Goal: Transaction & Acquisition: Download file/media

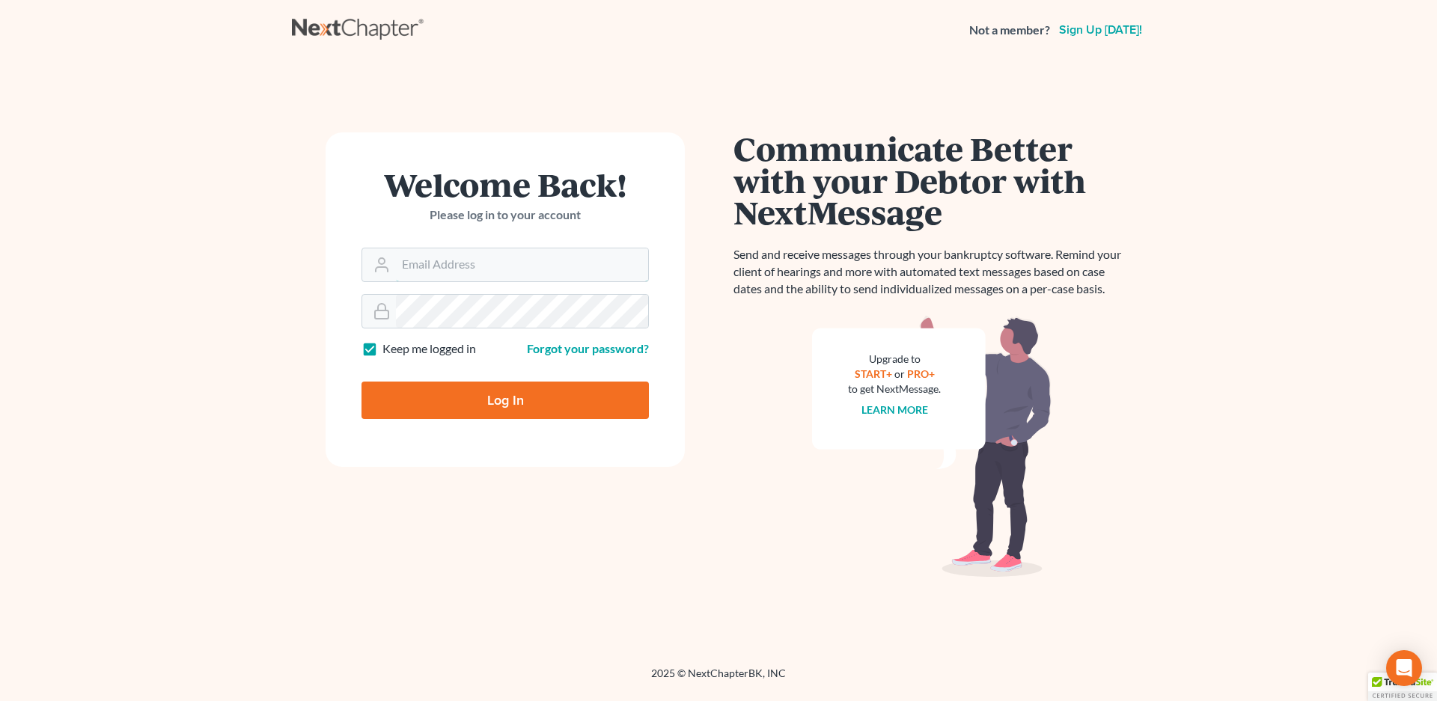
type input "[EMAIL_ADDRESS][DOMAIN_NAME]"
click at [513, 400] on input "Log In" at bounding box center [505, 400] width 287 height 37
type input "Thinking..."
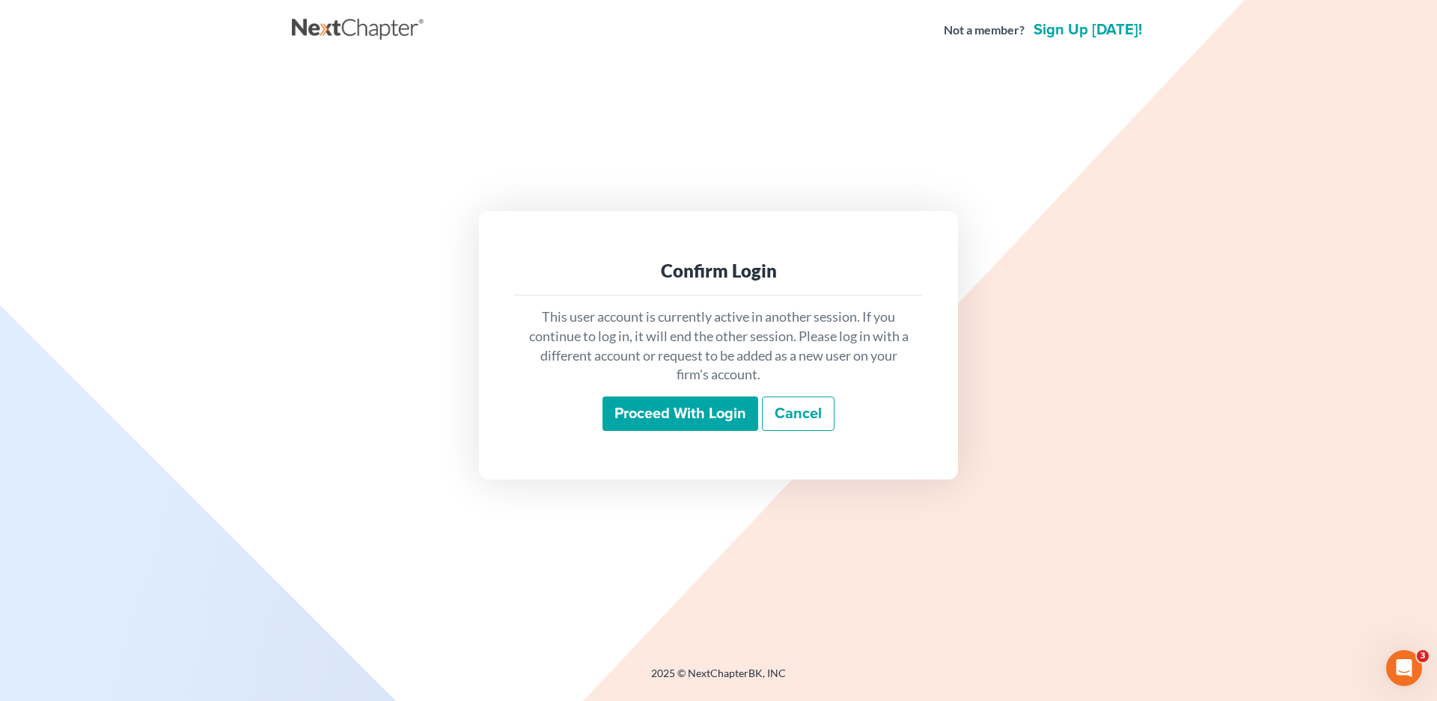
click at [678, 418] on input "Proceed with login" at bounding box center [681, 414] width 156 height 34
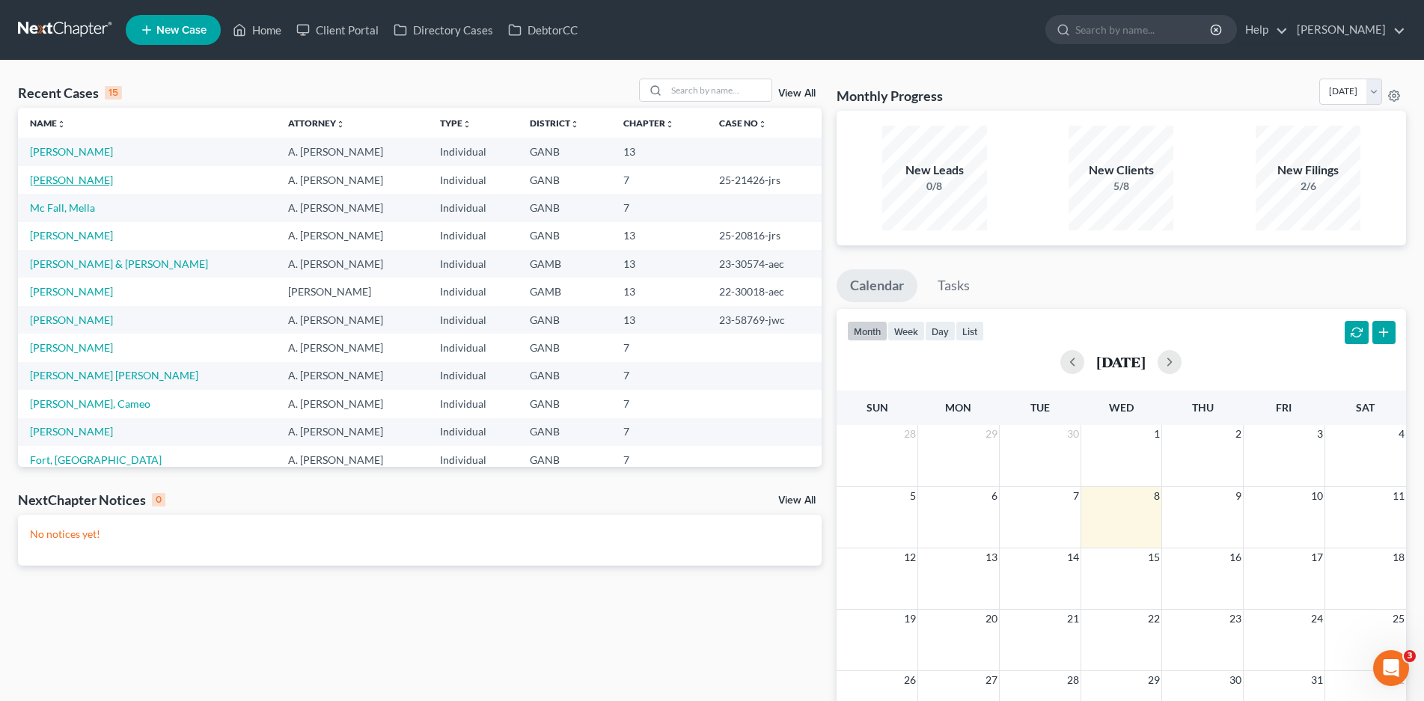
click at [77, 180] on link "[PERSON_NAME]" at bounding box center [71, 180] width 83 height 13
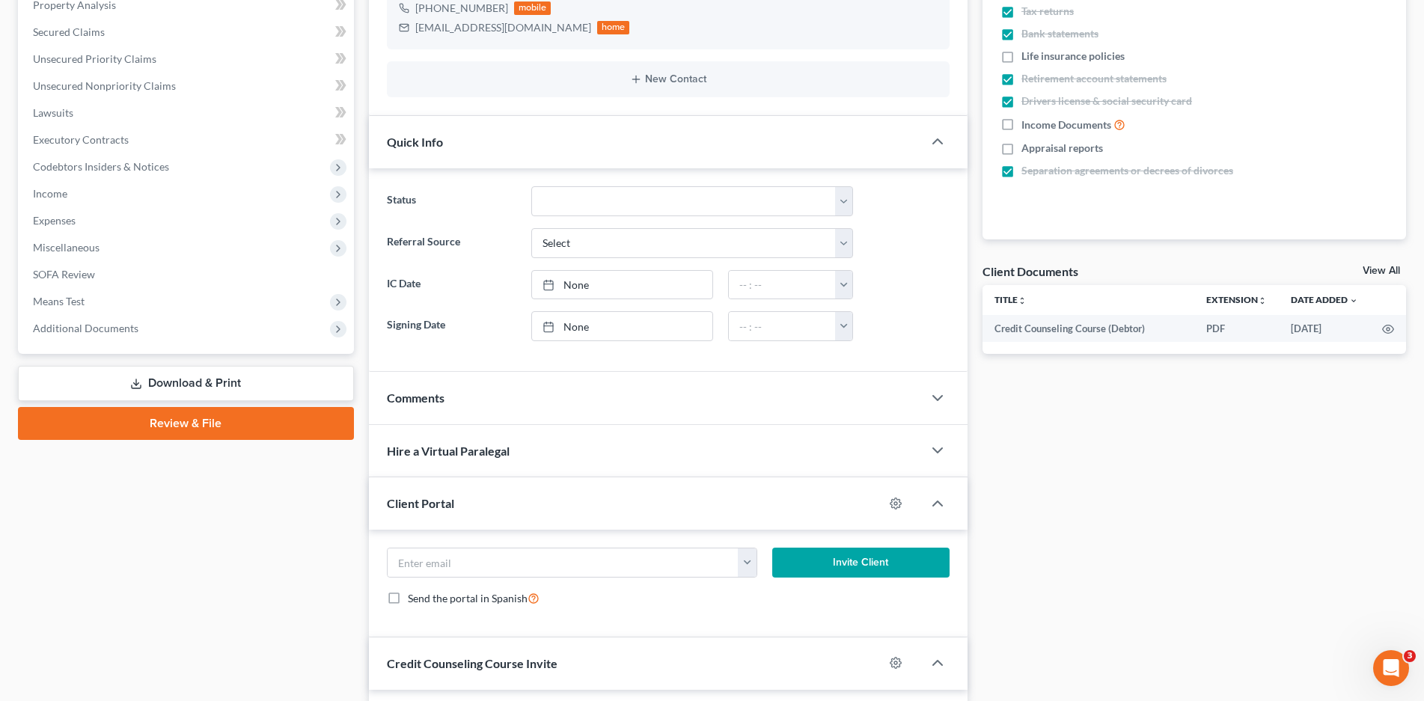
scroll to position [299, 0]
click at [204, 382] on link "Download & Print" at bounding box center [186, 382] width 336 height 35
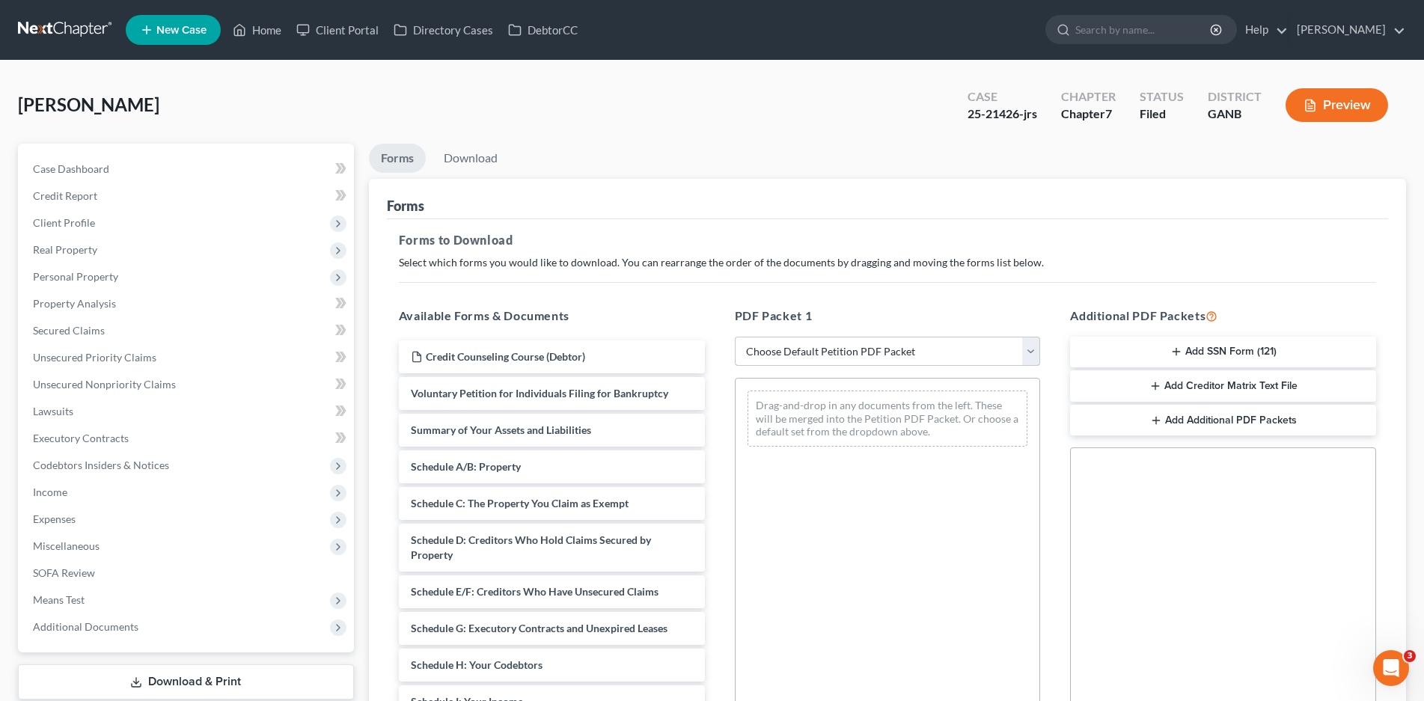
click at [891, 351] on select "Choose Default Petition PDF Packet Complete Bankruptcy Petition (all forms and …" at bounding box center [888, 352] width 306 height 30
select select "0"
click at [735, 337] on select "Choose Default Petition PDF Packet Complete Bankruptcy Petition (all forms and …" at bounding box center [888, 352] width 306 height 30
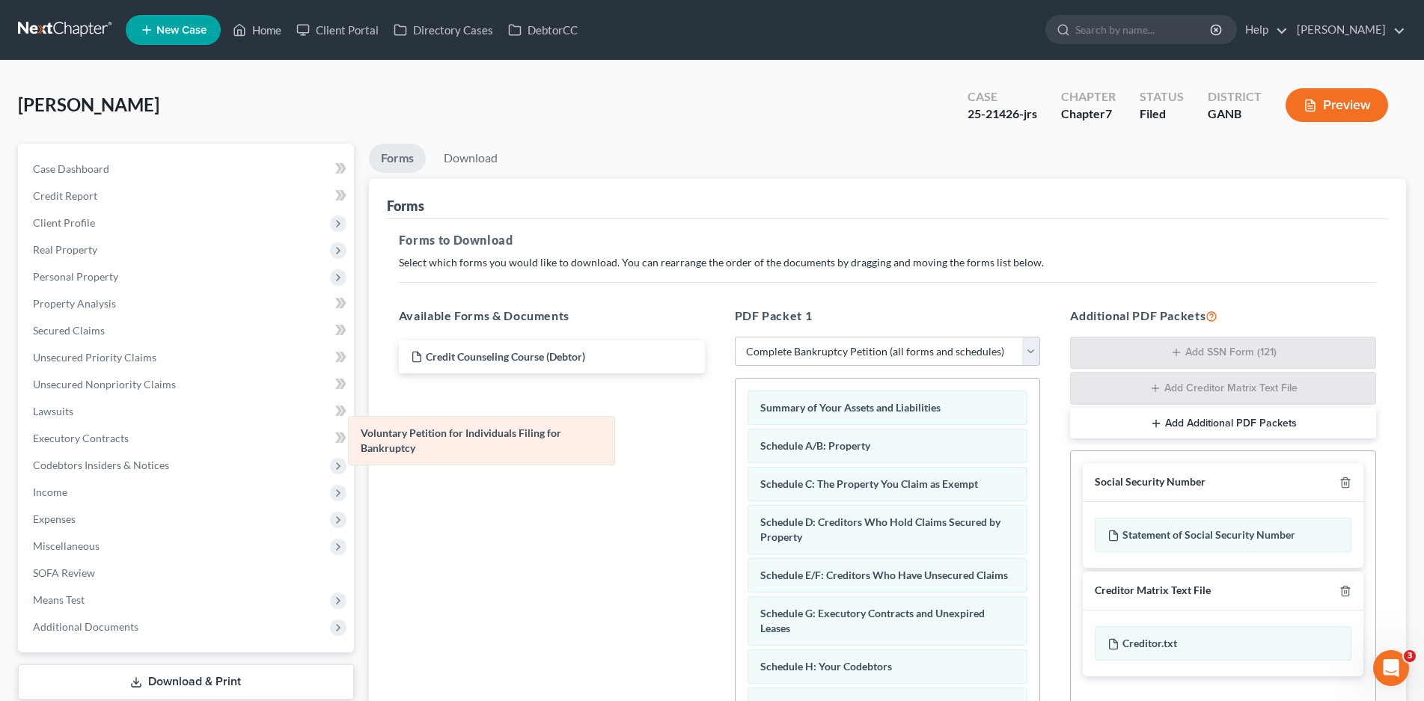
drag, startPoint x: 881, startPoint y: 401, endPoint x: 489, endPoint y: 421, distance: 392.8
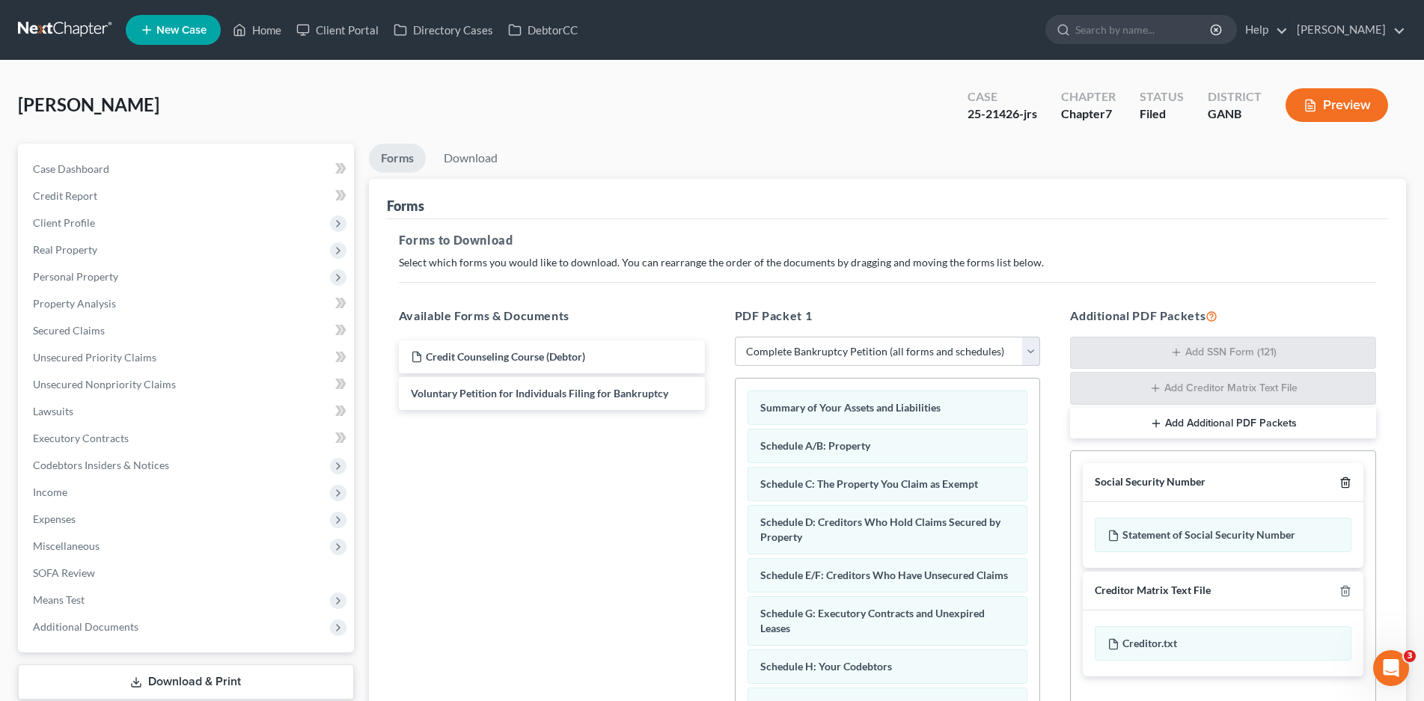
click at [1346, 484] on icon "button" at bounding box center [1346, 483] width 12 height 12
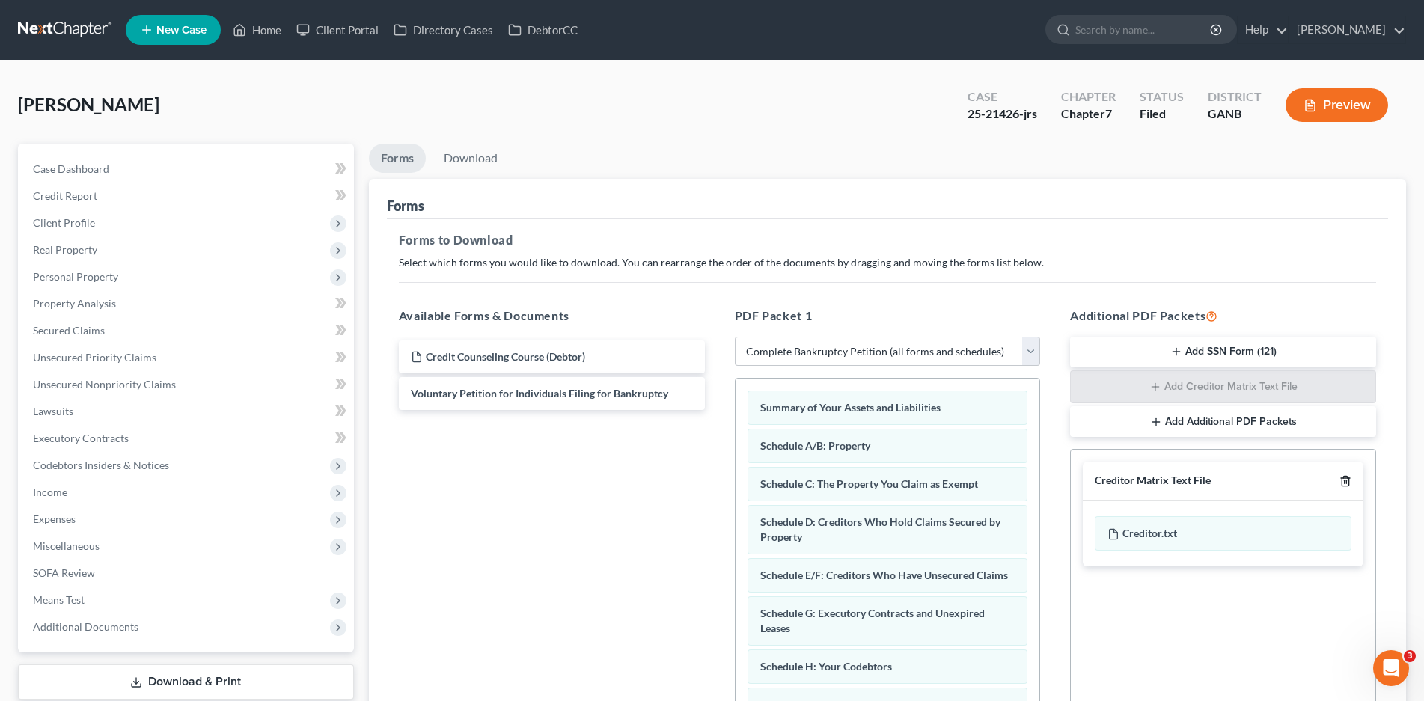
click at [1345, 484] on line "button" at bounding box center [1345, 482] width 0 height 3
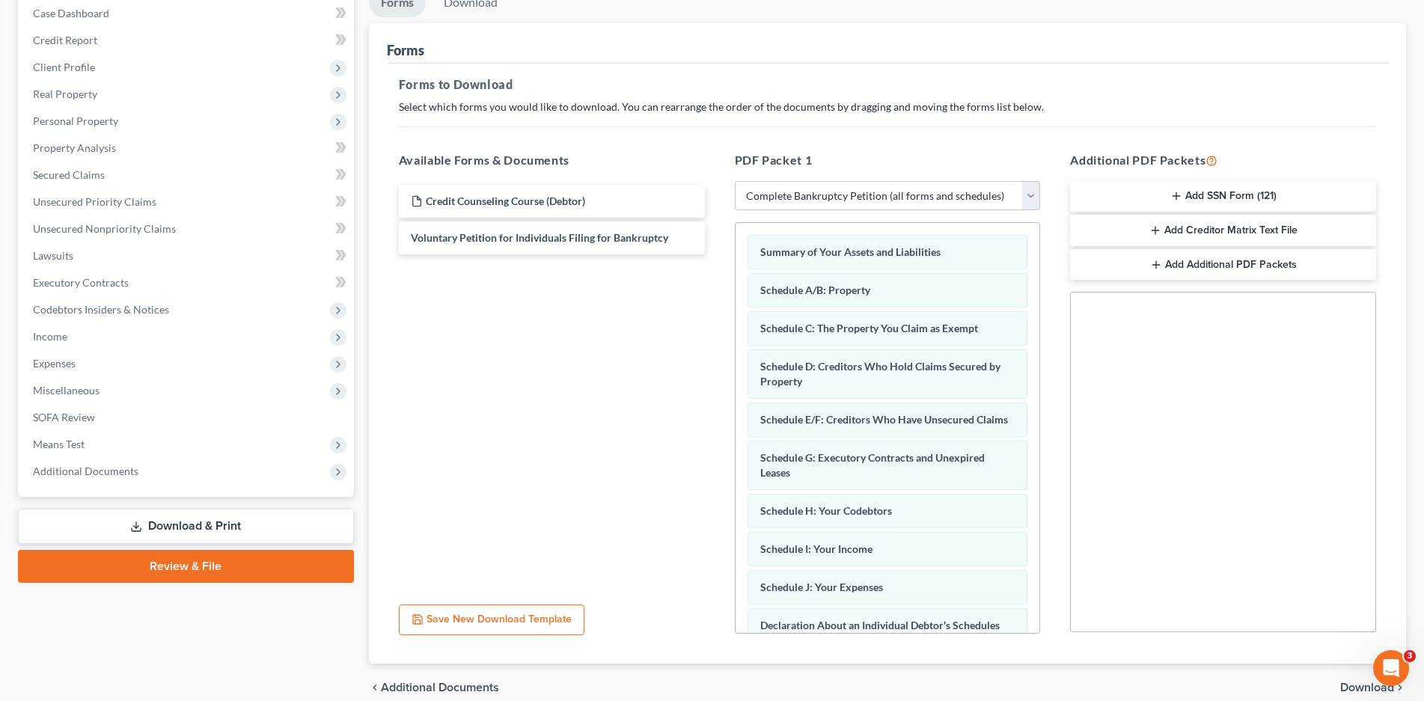
scroll to position [223, 0]
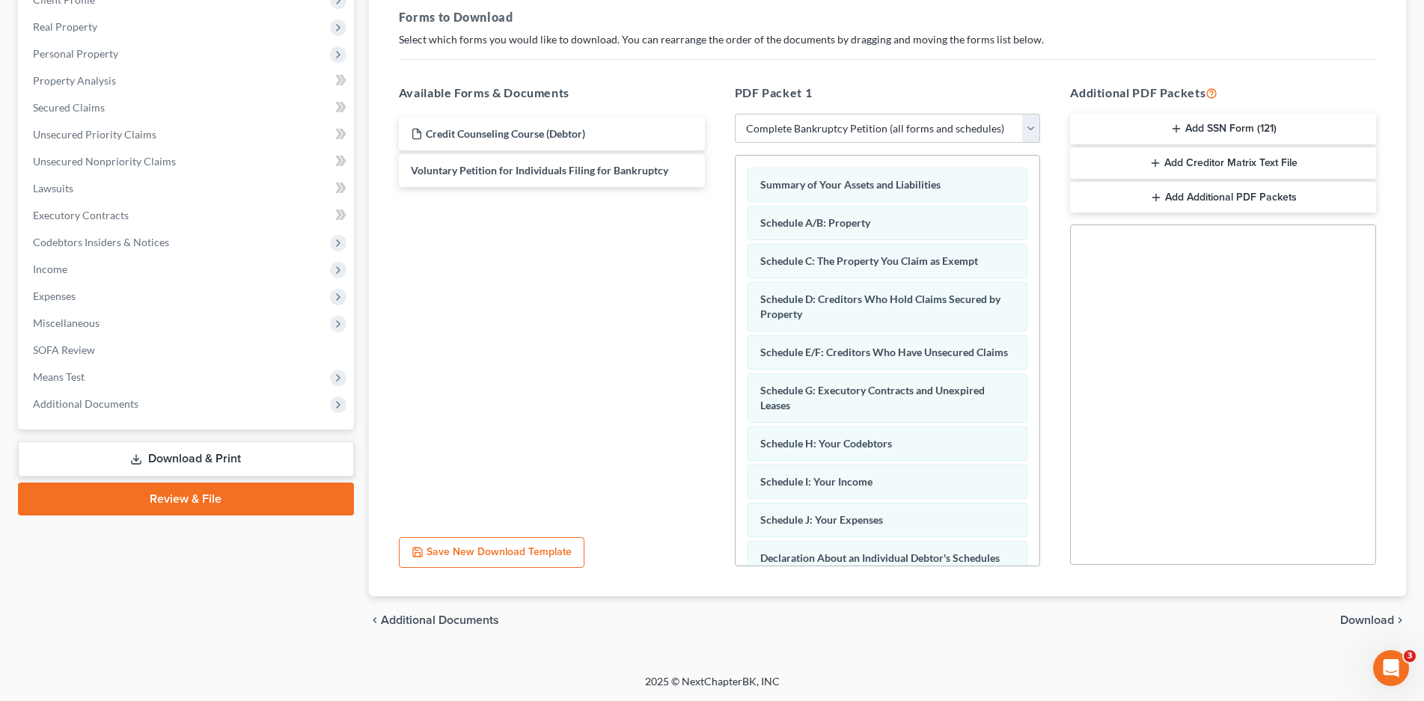
click at [1368, 618] on span "Download" at bounding box center [1368, 621] width 54 height 12
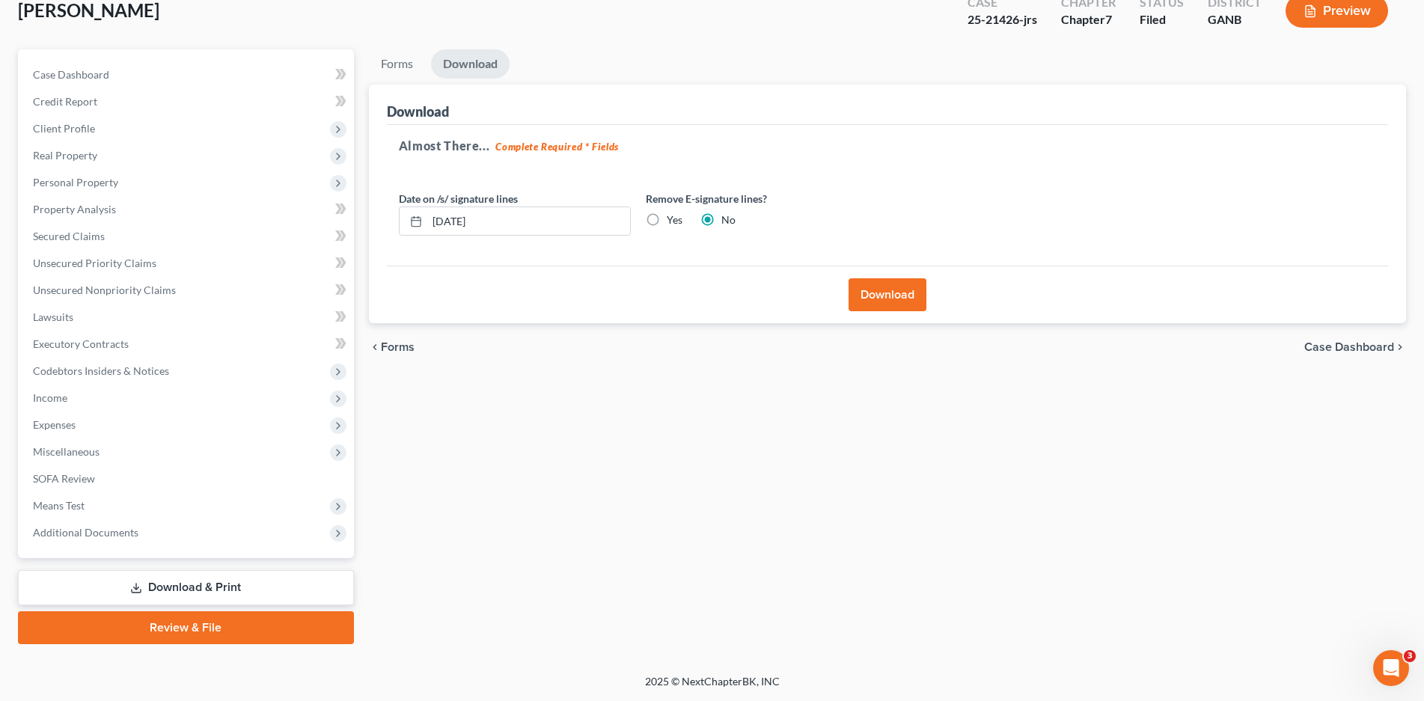
click at [875, 294] on button "Download" at bounding box center [888, 294] width 78 height 33
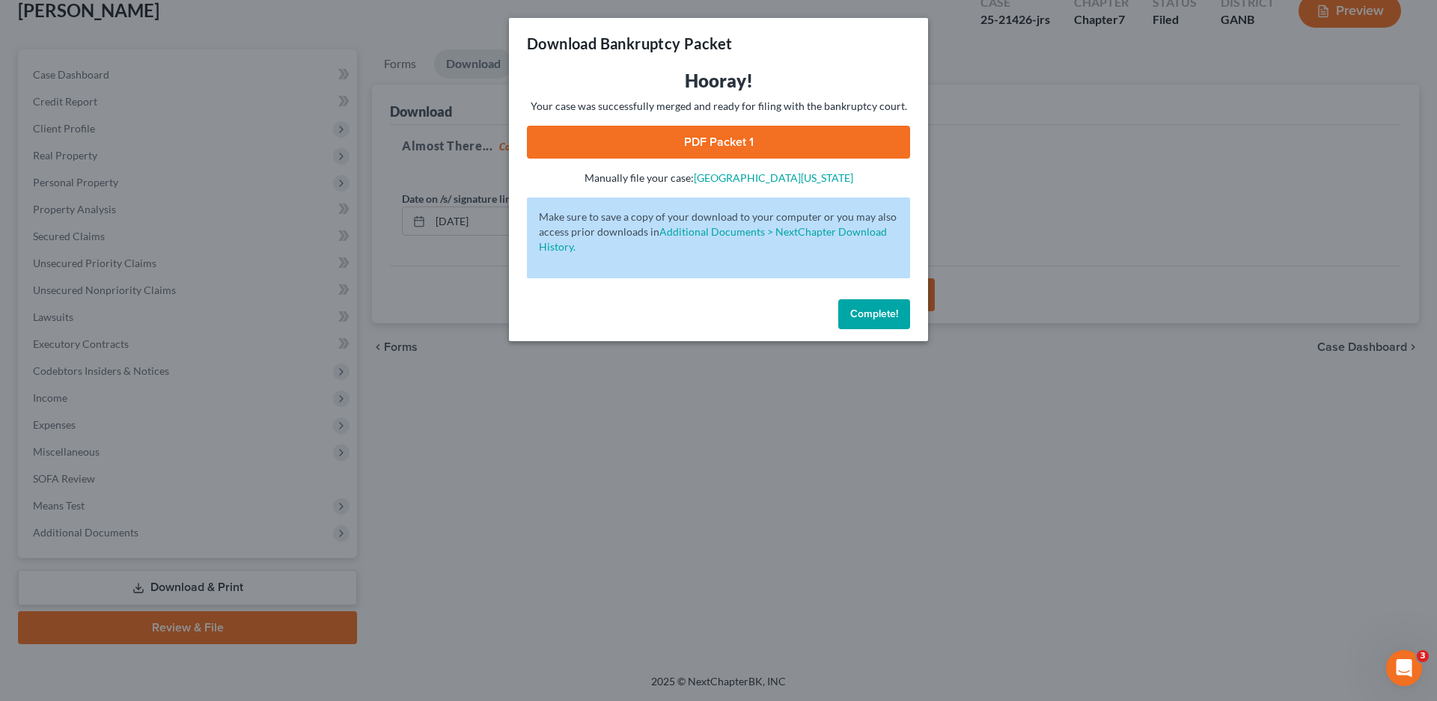
click at [740, 145] on link "PDF Packet 1" at bounding box center [718, 142] width 383 height 33
